Goal: Entertainment & Leisure: Consume media (video, audio)

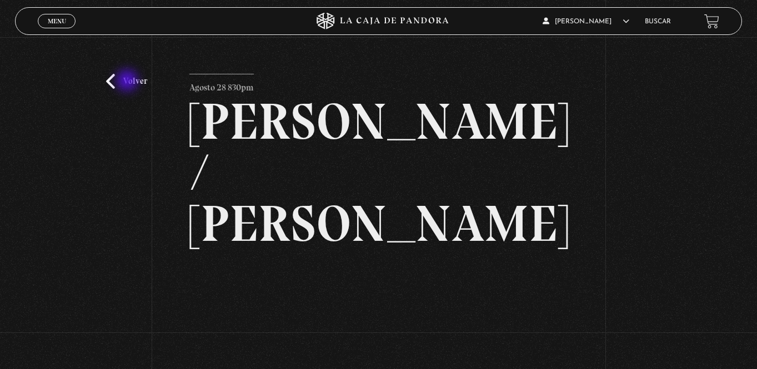
click at [128, 82] on link "Volver" at bounding box center [126, 81] width 41 height 15
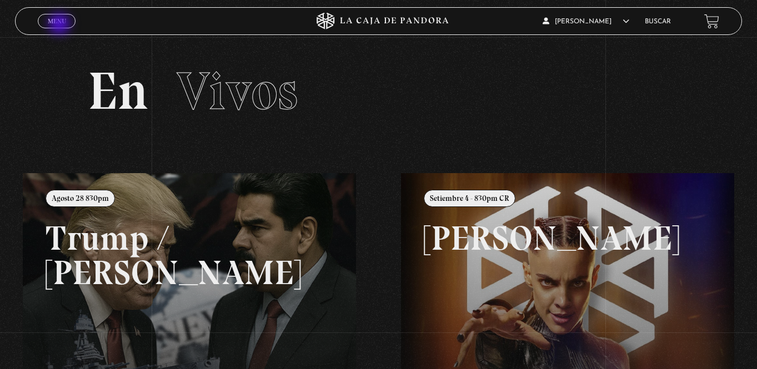
click at [61, 25] on link "Menu Cerrar" at bounding box center [57, 21] width 38 height 14
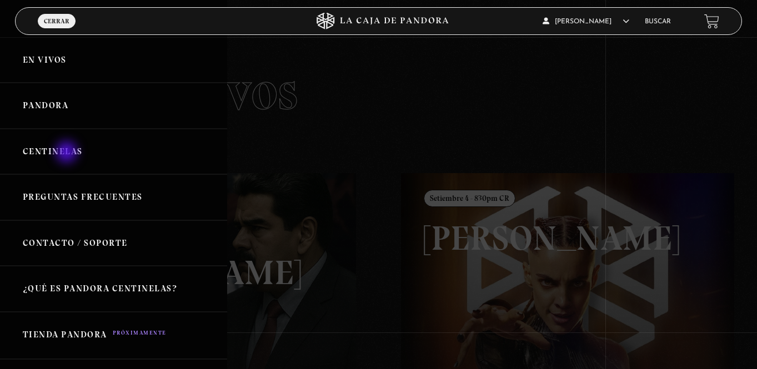
click at [68, 153] on link "Centinelas" at bounding box center [113, 152] width 227 height 46
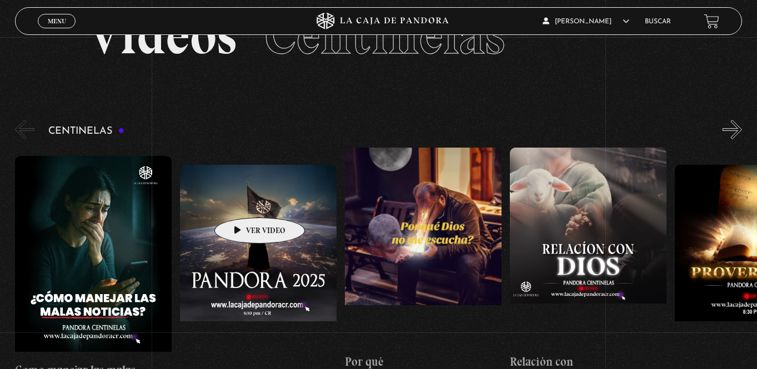
scroll to position [51, 0]
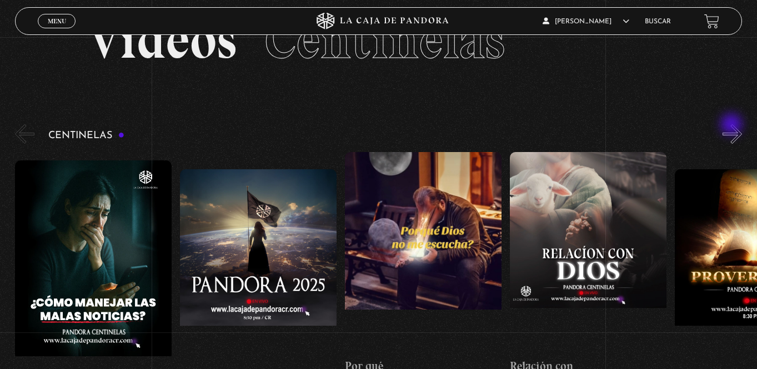
click at [732, 125] on button "»" at bounding box center [731, 133] width 19 height 19
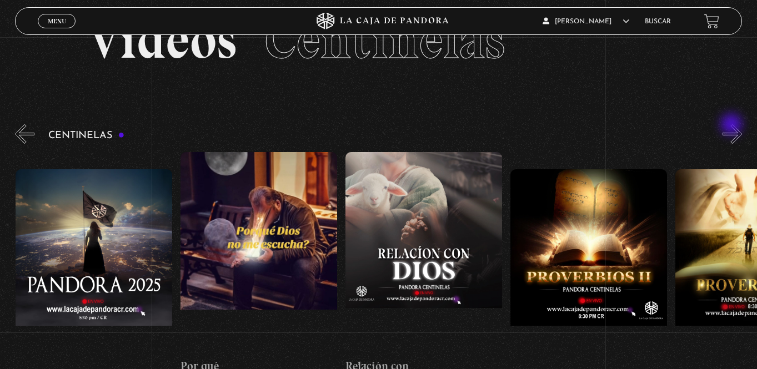
scroll to position [0, 165]
click at [730, 130] on button "»" at bounding box center [731, 133] width 19 height 19
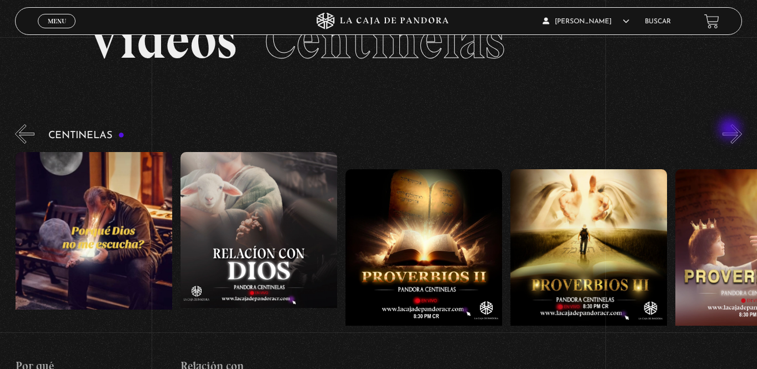
scroll to position [0, 330]
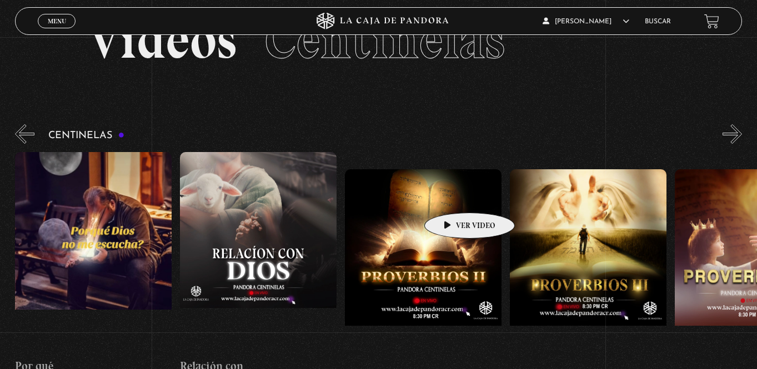
click at [452, 196] on figure at bounding box center [423, 269] width 157 height 200
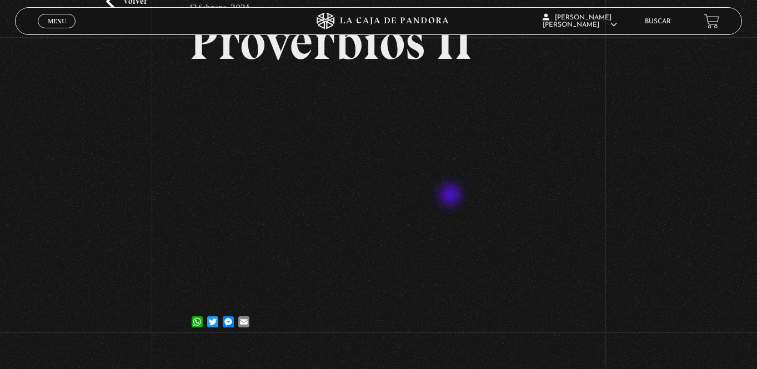
scroll to position [86, 0]
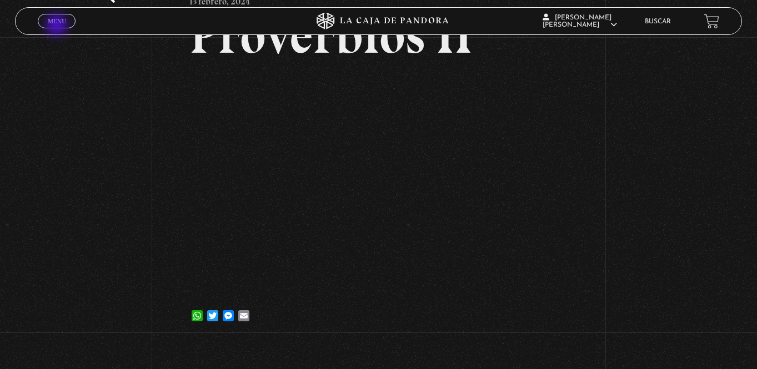
click at [58, 26] on link "Menu Cerrar" at bounding box center [57, 21] width 38 height 14
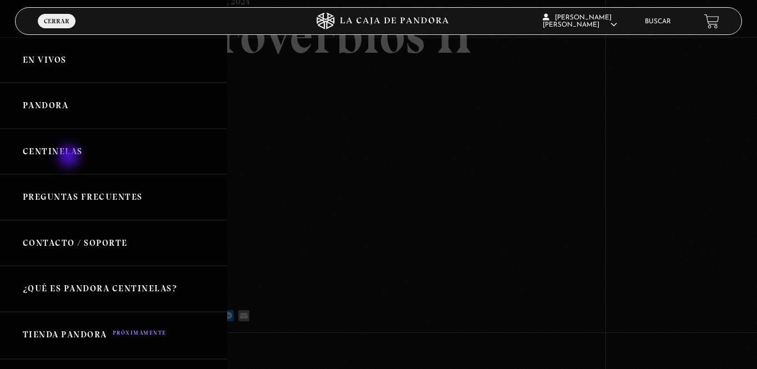
click at [70, 158] on link "Centinelas" at bounding box center [113, 152] width 227 height 46
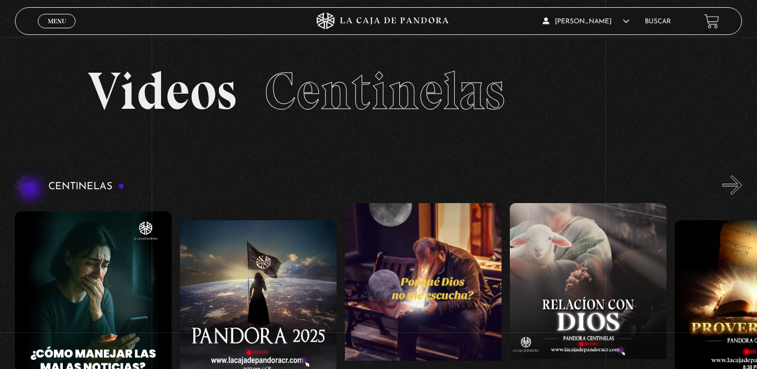
click at [32, 190] on button "«" at bounding box center [24, 184] width 19 height 19
click at [24, 184] on button "«" at bounding box center [24, 184] width 19 height 19
click at [46, 185] on div "Centinelas" at bounding box center [386, 317] width 742 height 288
click at [71, 185] on h3 "Centinelas" at bounding box center [86, 187] width 76 height 11
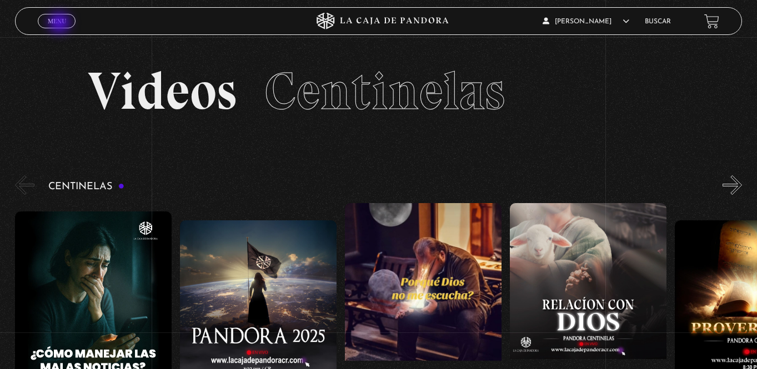
click at [61, 24] on span "Menu" at bounding box center [57, 21] width 18 height 7
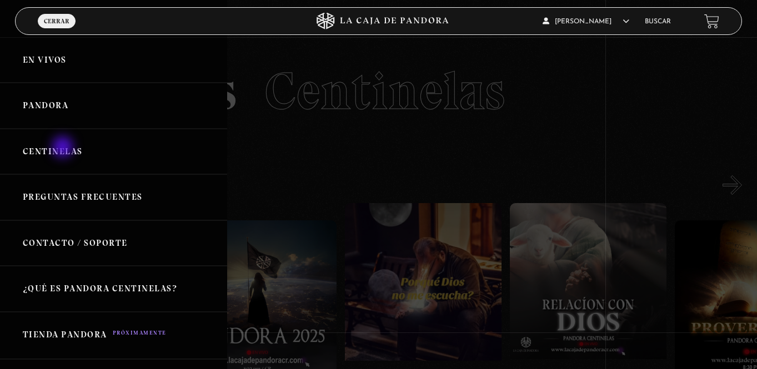
click at [64, 148] on link "Centinelas" at bounding box center [113, 152] width 227 height 46
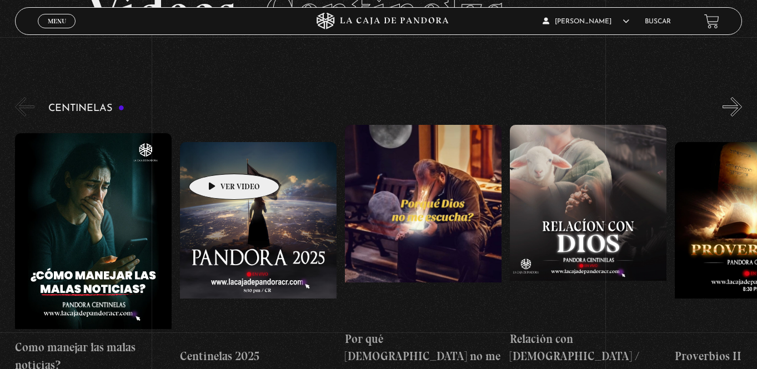
scroll to position [69, 0]
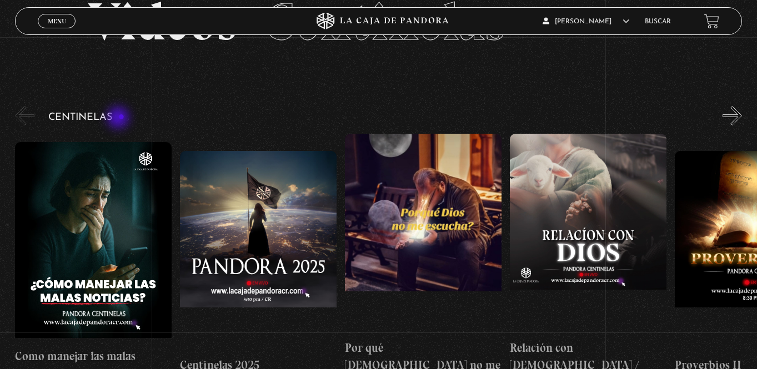
click at [119, 119] on h3 "Centinelas" at bounding box center [86, 117] width 76 height 11
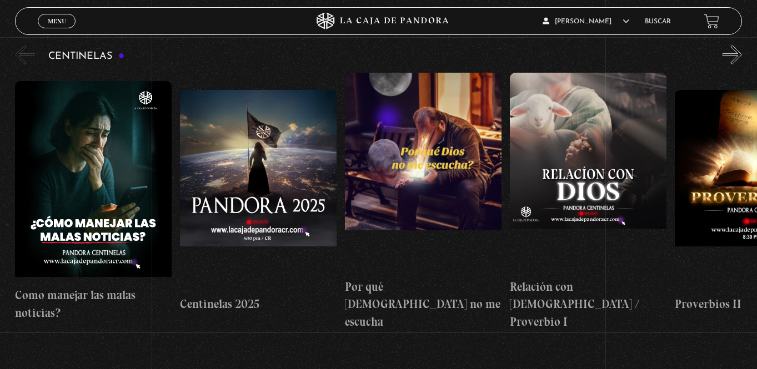
scroll to position [21, 0]
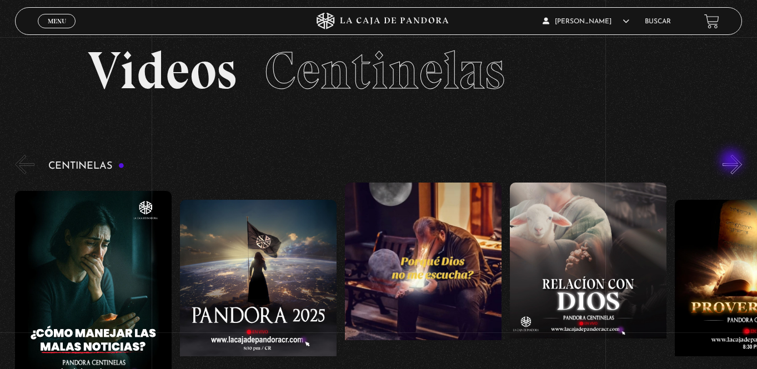
click at [732, 162] on button "»" at bounding box center [731, 164] width 19 height 19
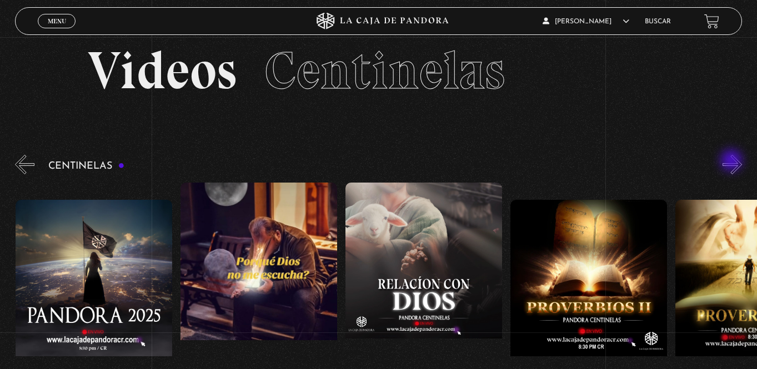
click at [732, 162] on button "»" at bounding box center [731, 164] width 19 height 19
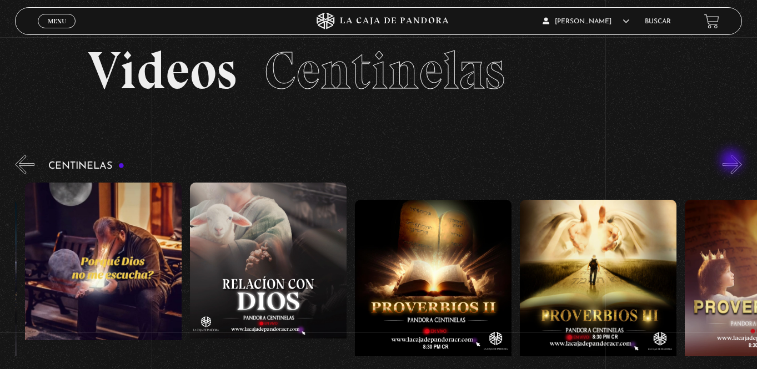
click at [732, 162] on button "»" at bounding box center [731, 164] width 19 height 19
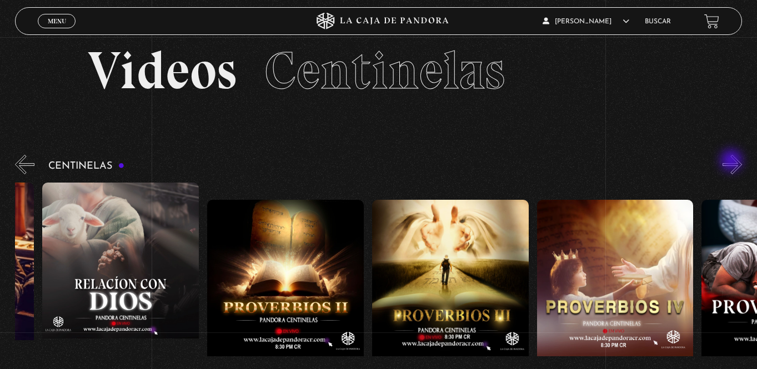
click at [732, 162] on button "»" at bounding box center [731, 164] width 19 height 19
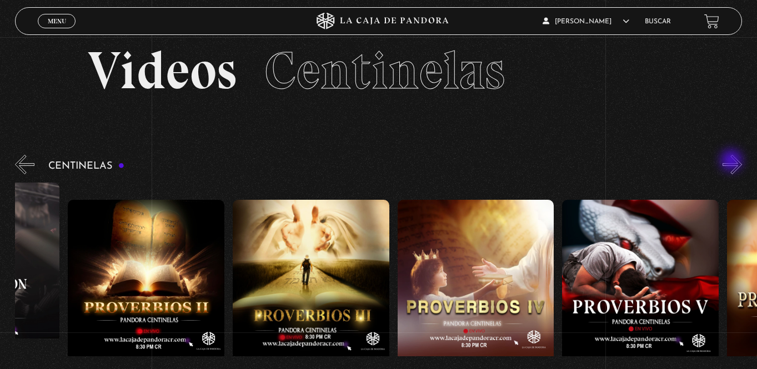
click at [732, 162] on button "»" at bounding box center [731, 164] width 19 height 19
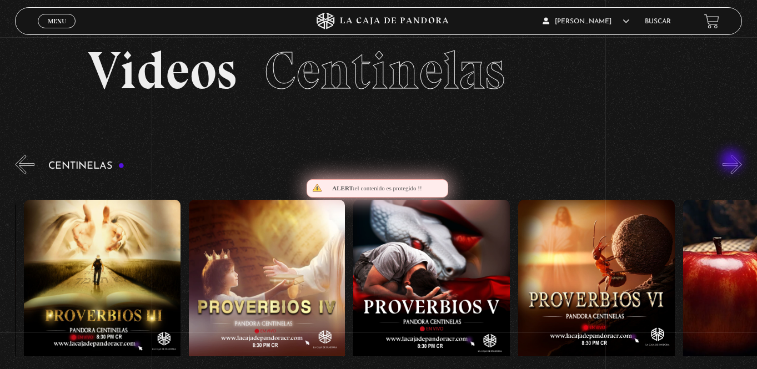
click at [732, 162] on button "»" at bounding box center [731, 164] width 19 height 19
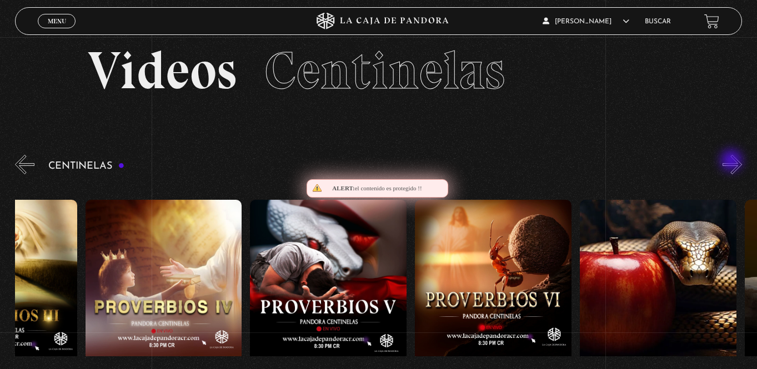
click at [732, 162] on button "»" at bounding box center [731, 164] width 19 height 19
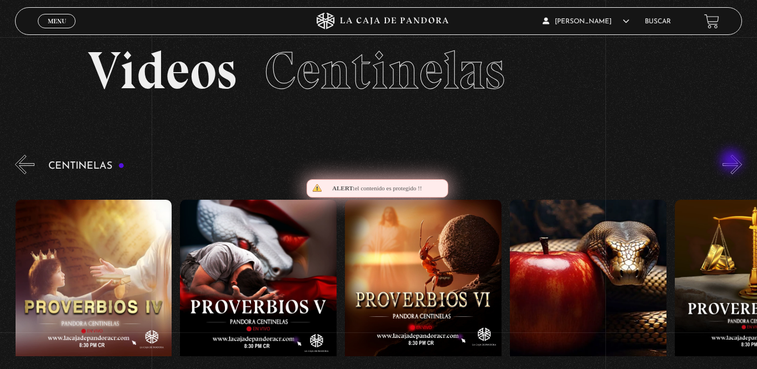
click at [732, 162] on button "»" at bounding box center [731, 164] width 19 height 19
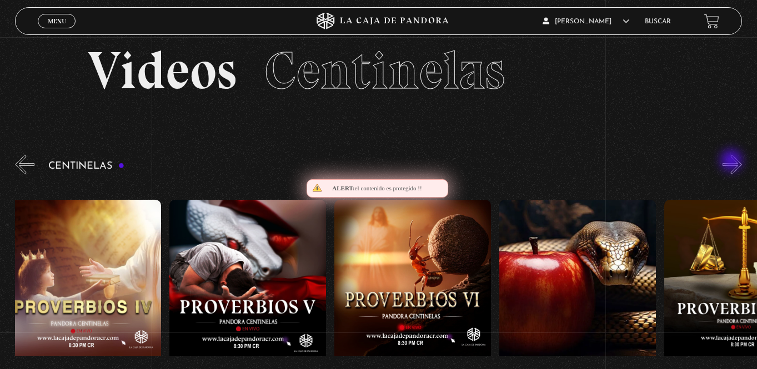
click at [732, 162] on button "»" at bounding box center [731, 164] width 19 height 19
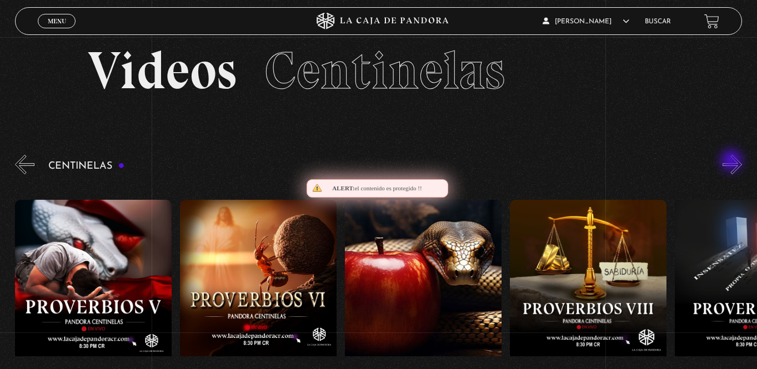
scroll to position [0, 1153]
click at [732, 162] on button "»" at bounding box center [731, 164] width 19 height 19
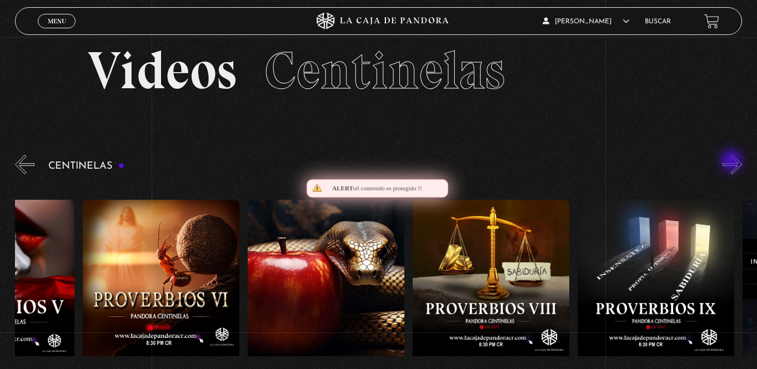
click at [732, 162] on button "»" at bounding box center [731, 164] width 19 height 19
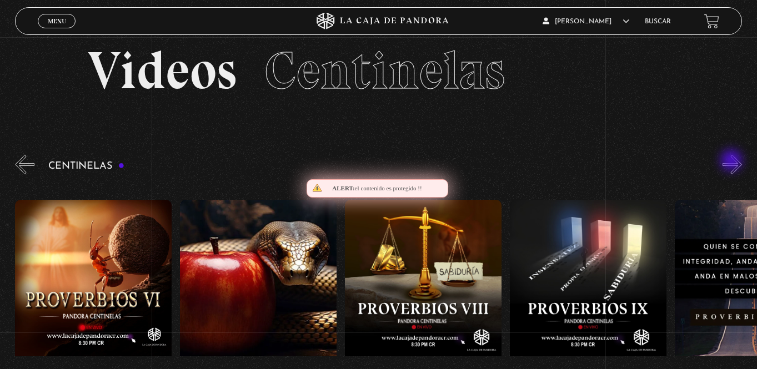
click at [732, 162] on button "»" at bounding box center [731, 164] width 19 height 19
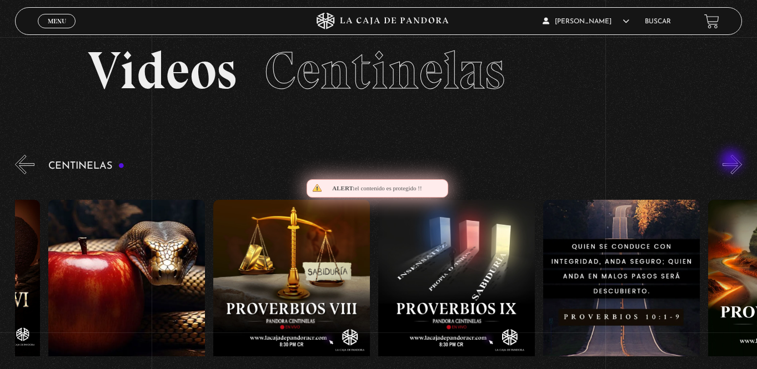
click at [732, 162] on button "»" at bounding box center [731, 164] width 19 height 19
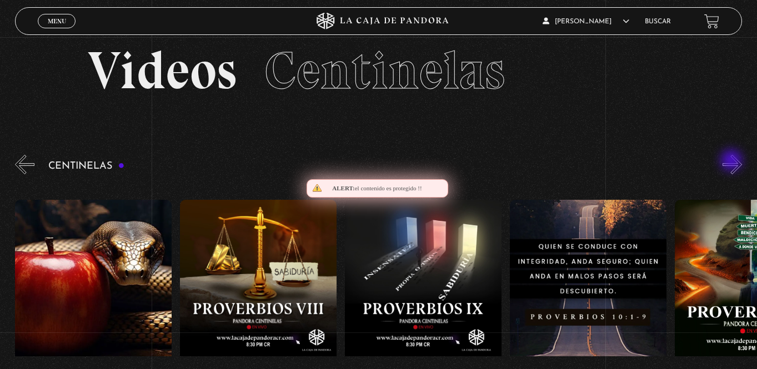
click at [732, 162] on button "»" at bounding box center [731, 164] width 19 height 19
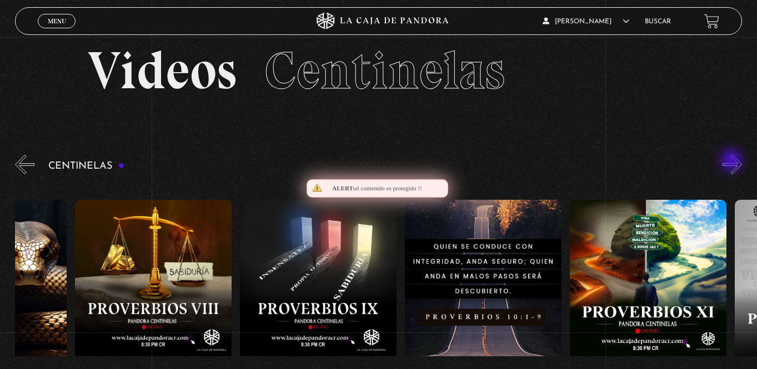
click at [732, 162] on button "»" at bounding box center [731, 164] width 19 height 19
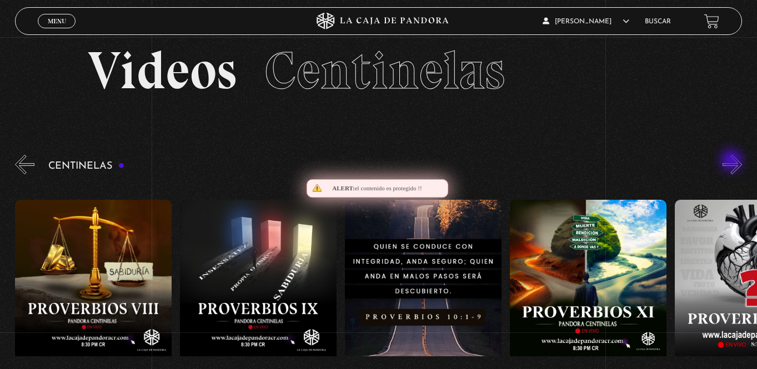
click at [732, 162] on button "»" at bounding box center [731, 164] width 19 height 19
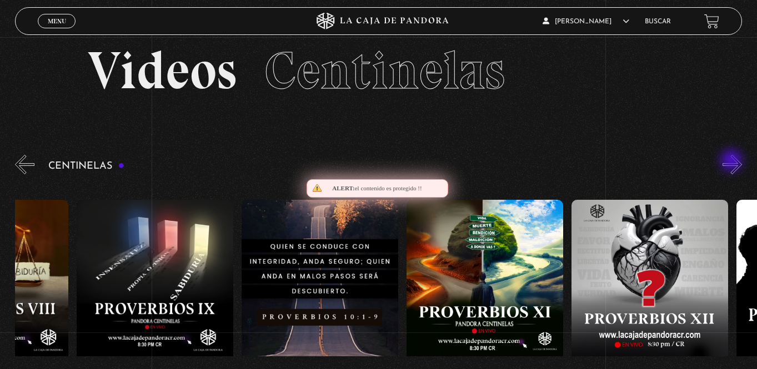
click at [732, 162] on button "»" at bounding box center [731, 164] width 19 height 19
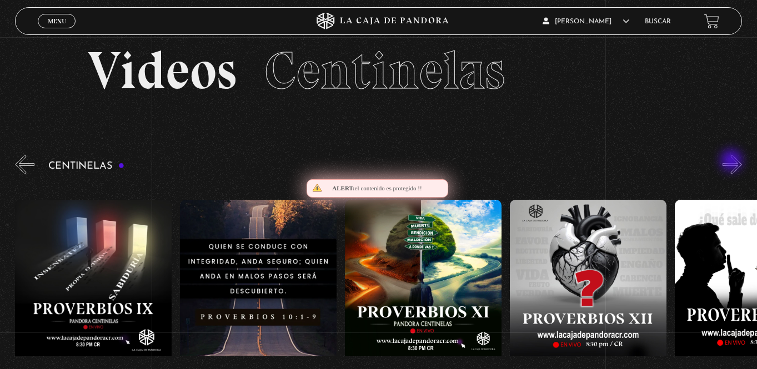
click at [732, 162] on button "»" at bounding box center [731, 164] width 19 height 19
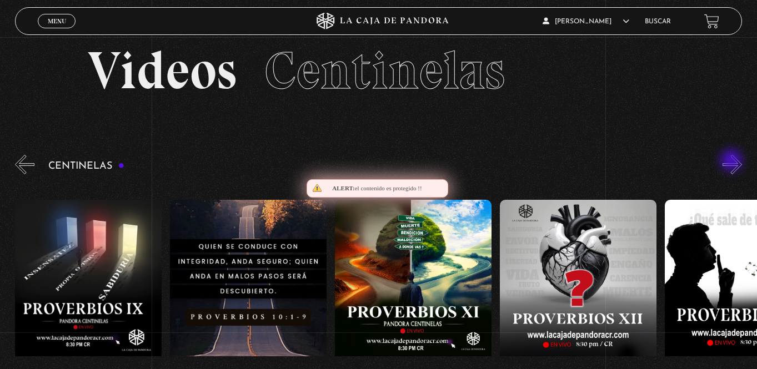
click at [732, 162] on button "»" at bounding box center [731, 164] width 19 height 19
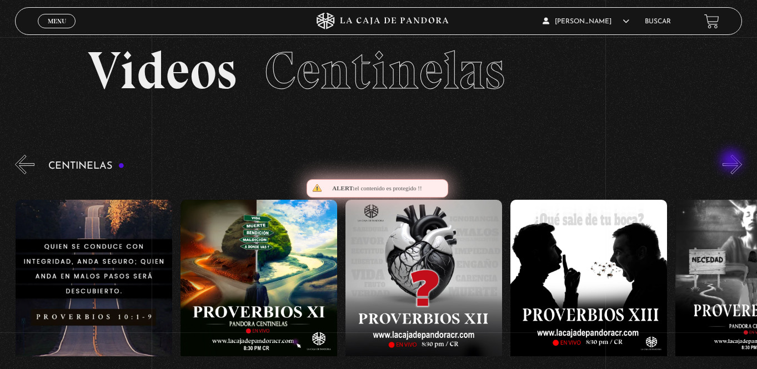
click at [732, 162] on button "»" at bounding box center [731, 164] width 19 height 19
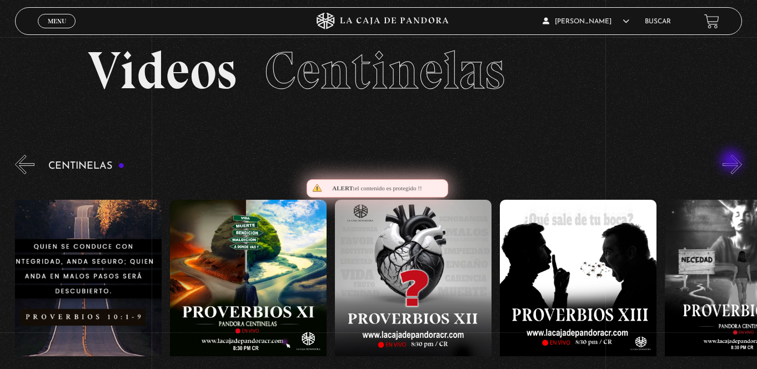
click at [732, 162] on button "»" at bounding box center [731, 164] width 19 height 19
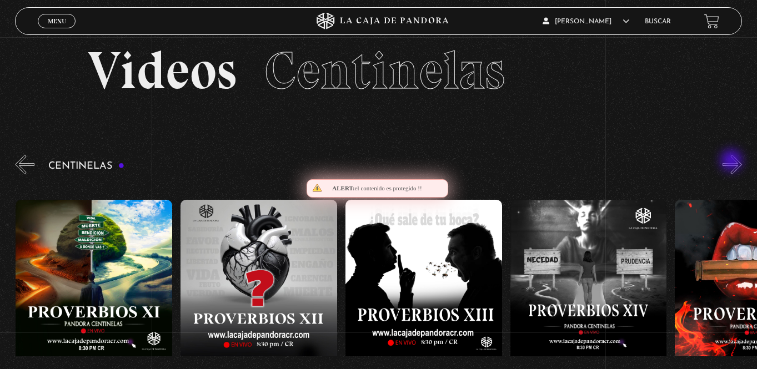
click at [732, 162] on button "»" at bounding box center [731, 164] width 19 height 19
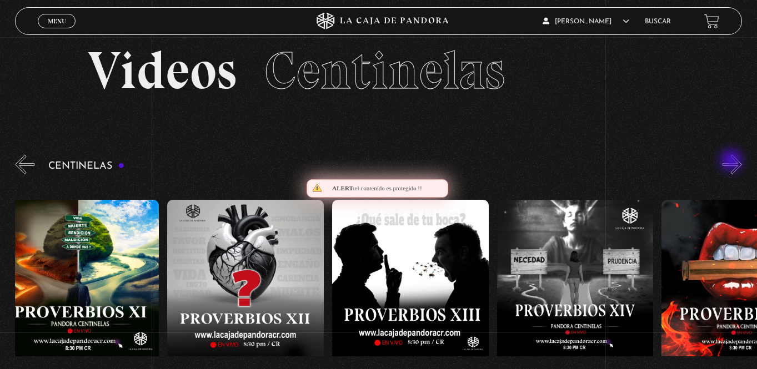
click at [732, 162] on button "»" at bounding box center [731, 164] width 19 height 19
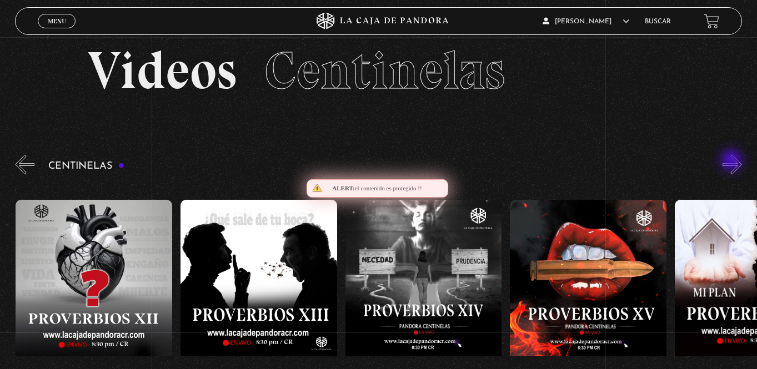
click at [732, 162] on button "»" at bounding box center [731, 164] width 19 height 19
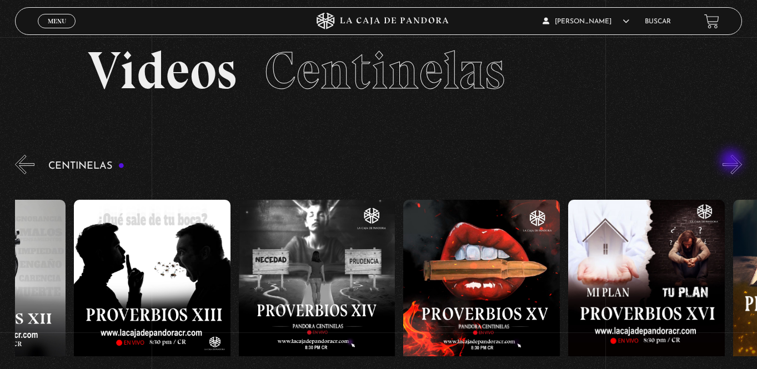
click at [732, 162] on button "»" at bounding box center [731, 164] width 19 height 19
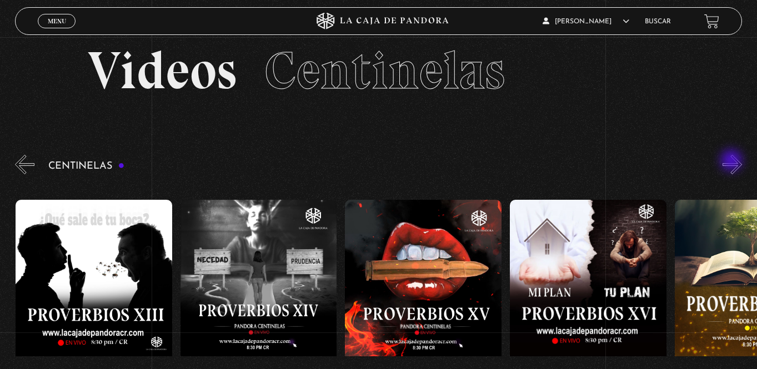
click at [732, 162] on button "»" at bounding box center [731, 164] width 19 height 19
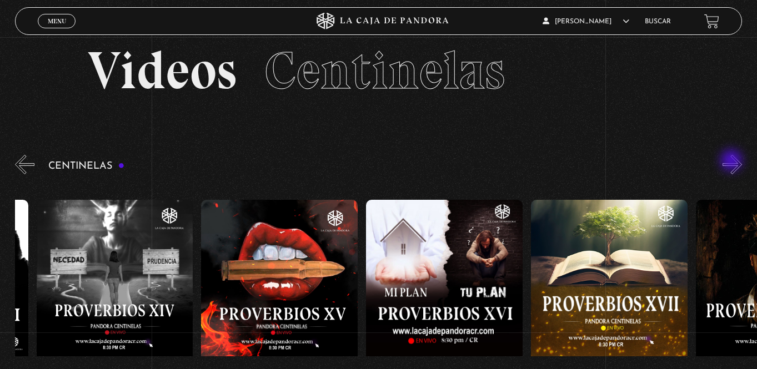
click at [732, 162] on button "»" at bounding box center [731, 164] width 19 height 19
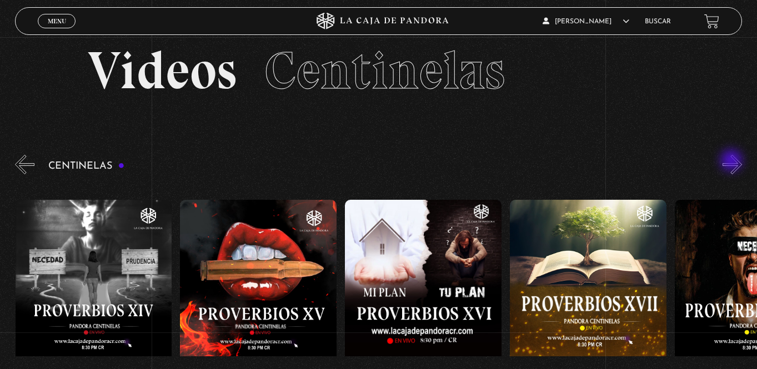
click at [732, 162] on button "»" at bounding box center [731, 164] width 19 height 19
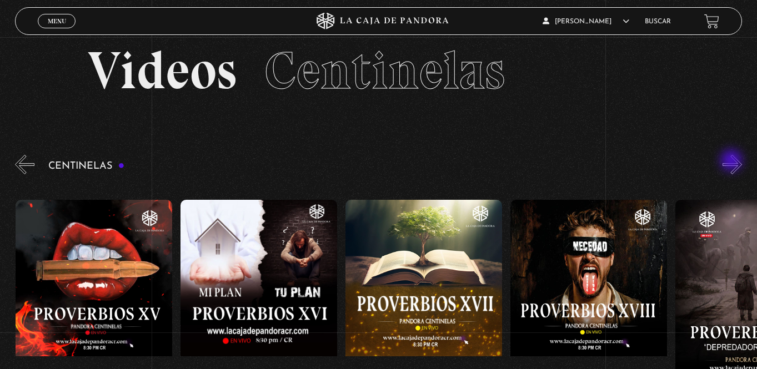
scroll to position [0, 2801]
click at [732, 162] on button "»" at bounding box center [731, 164] width 19 height 19
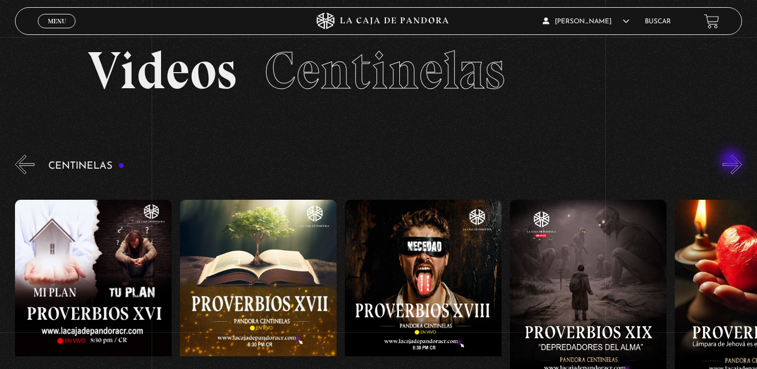
click at [732, 162] on button "»" at bounding box center [731, 164] width 19 height 19
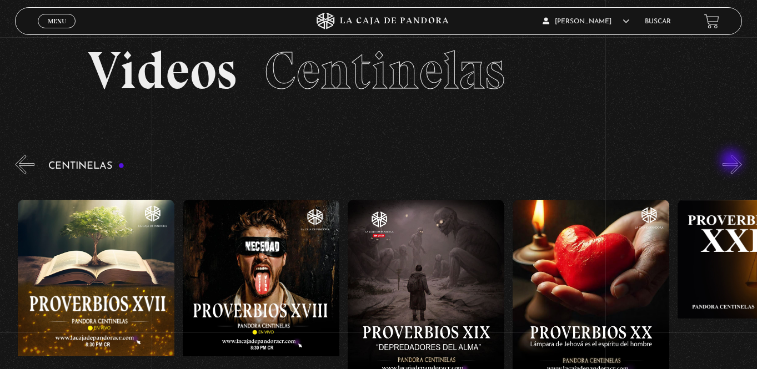
click at [732, 162] on button "»" at bounding box center [731, 164] width 19 height 19
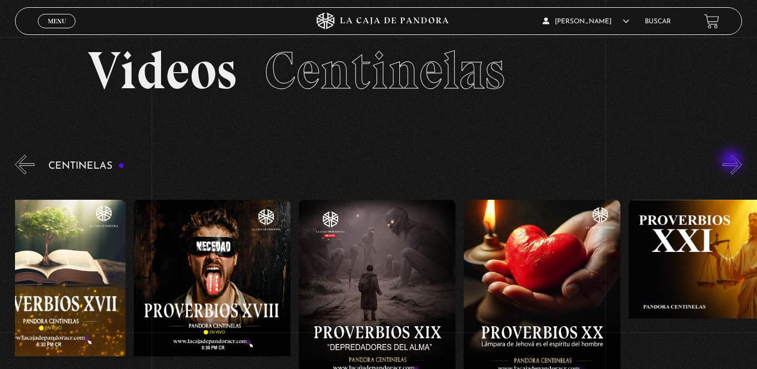
click at [732, 162] on button "»" at bounding box center [731, 164] width 19 height 19
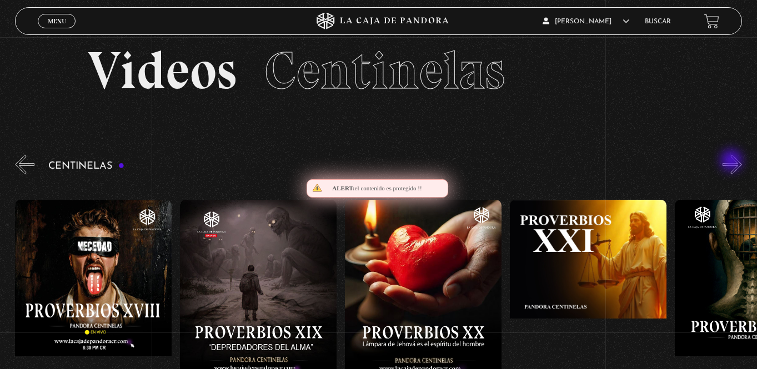
click at [732, 162] on button "»" at bounding box center [731, 164] width 19 height 19
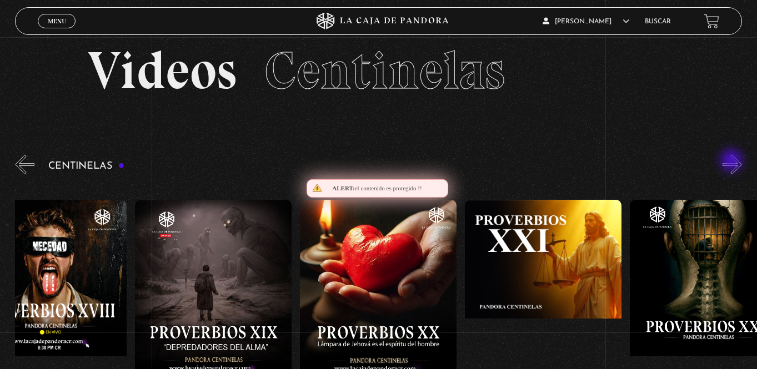
click at [732, 162] on button "»" at bounding box center [731, 164] width 19 height 19
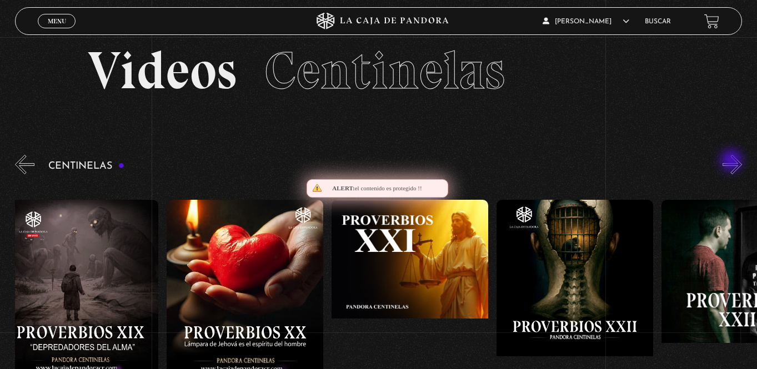
click at [732, 162] on button "»" at bounding box center [731, 164] width 19 height 19
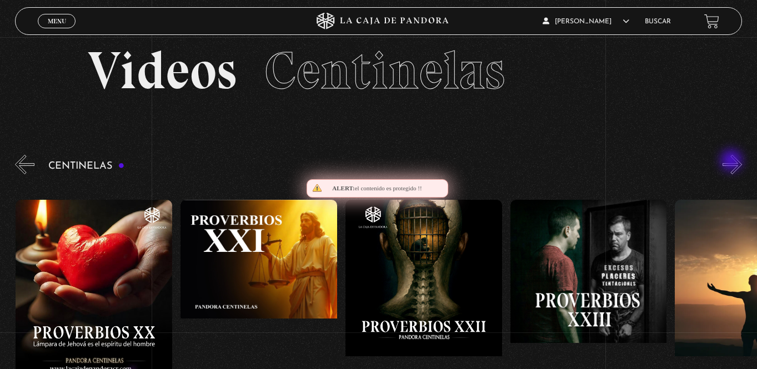
click at [732, 162] on button "»" at bounding box center [731, 164] width 19 height 19
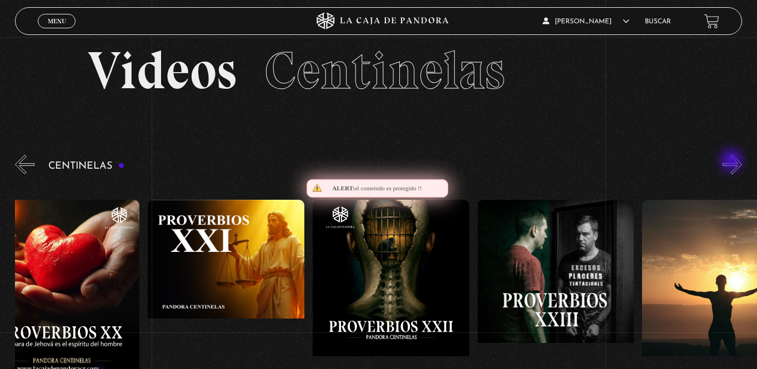
click at [732, 162] on button "»" at bounding box center [731, 164] width 19 height 19
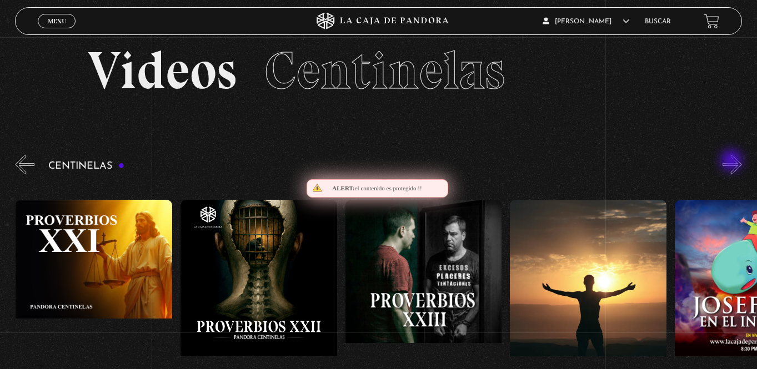
click at [732, 162] on button "»" at bounding box center [731, 164] width 19 height 19
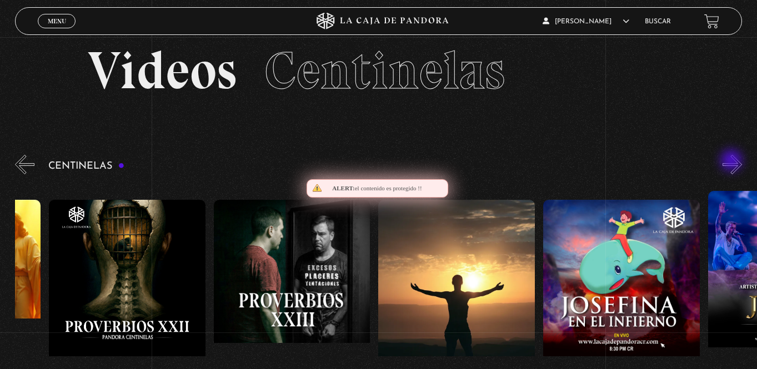
click at [732, 162] on button "»" at bounding box center [731, 164] width 19 height 19
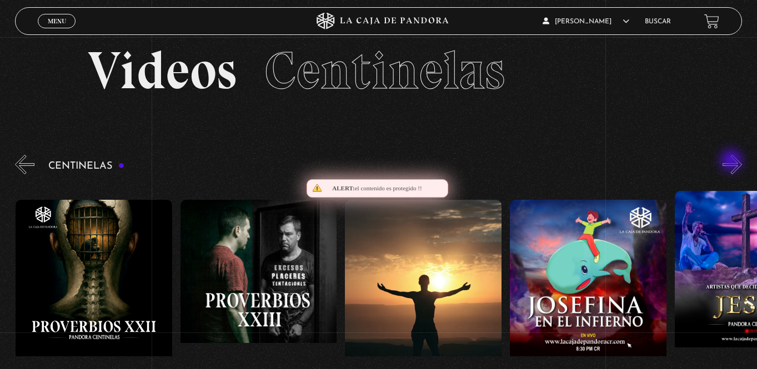
click at [732, 162] on button "»" at bounding box center [731, 164] width 19 height 19
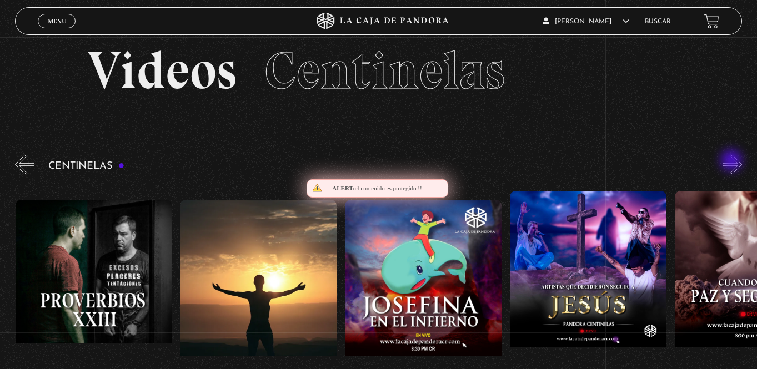
click at [732, 162] on button "»" at bounding box center [731, 164] width 19 height 19
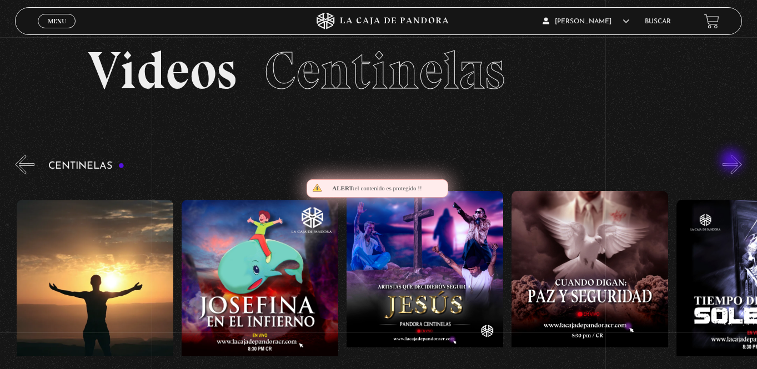
click at [732, 162] on button "»" at bounding box center [731, 164] width 19 height 19
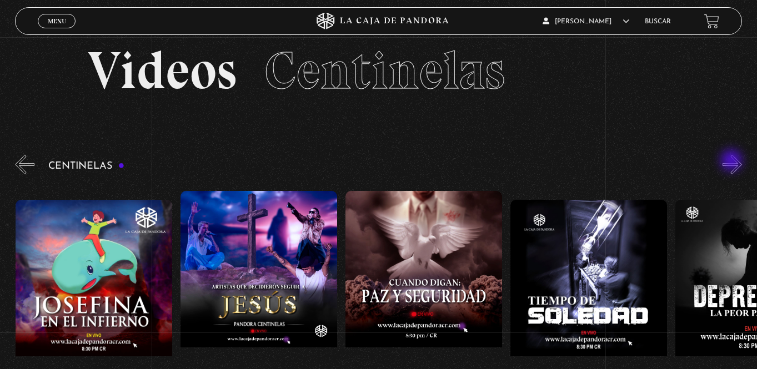
click at [732, 162] on button "»" at bounding box center [731, 164] width 19 height 19
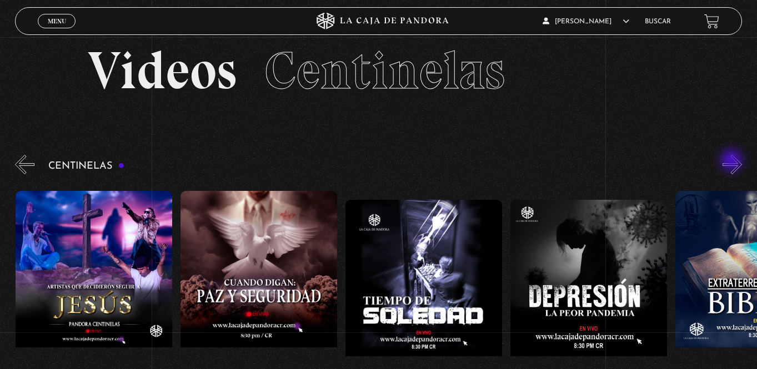
scroll to position [0, 4614]
click at [732, 162] on button "»" at bounding box center [731, 164] width 19 height 19
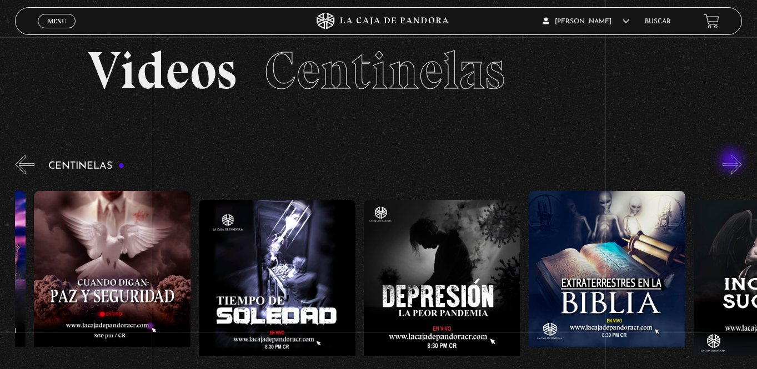
click at [732, 162] on button "»" at bounding box center [731, 164] width 19 height 19
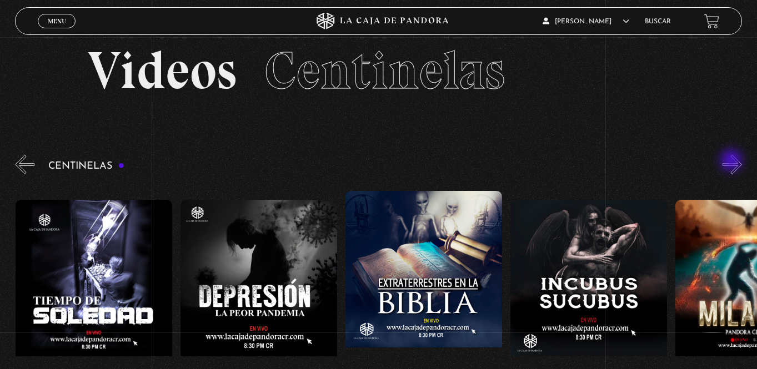
click at [732, 162] on button "»" at bounding box center [731, 164] width 19 height 19
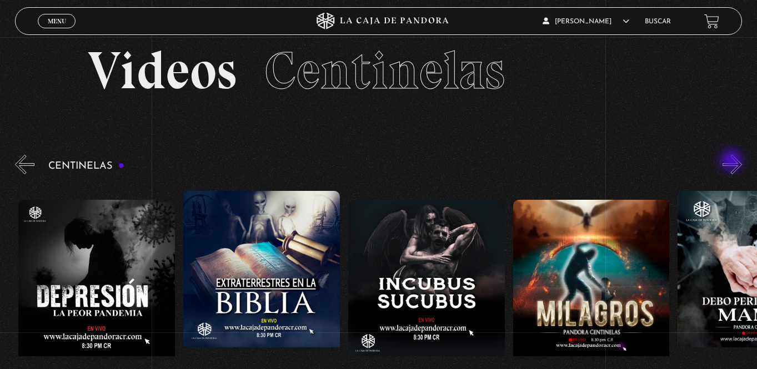
click at [732, 162] on button "»" at bounding box center [731, 164] width 19 height 19
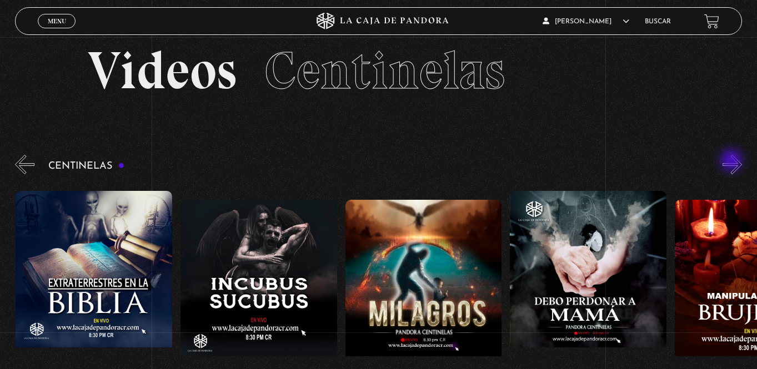
scroll to position [0, 5273]
click at [730, 162] on button "»" at bounding box center [731, 164] width 19 height 19
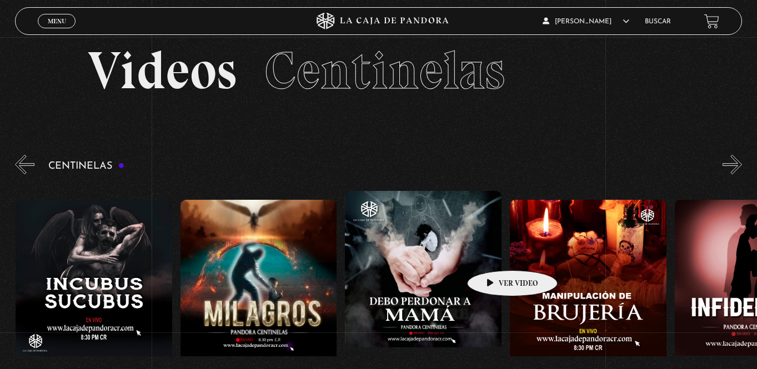
scroll to position [0, 5438]
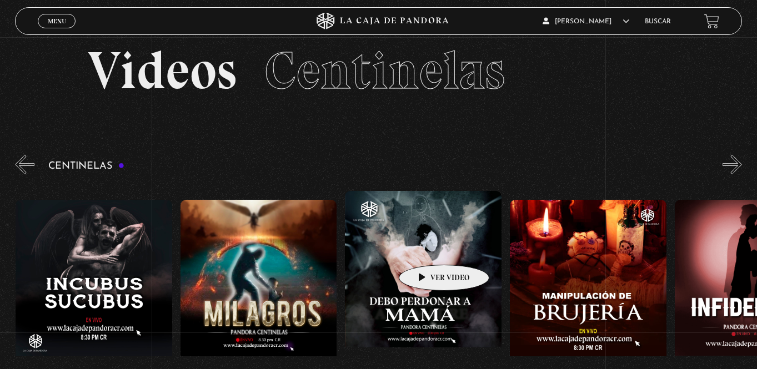
click at [426, 248] on figure at bounding box center [423, 291] width 157 height 200
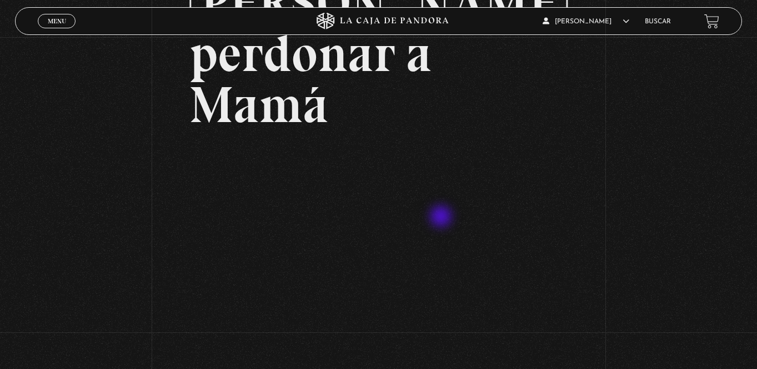
scroll to position [233, 0]
